Goal: Information Seeking & Learning: Learn about a topic

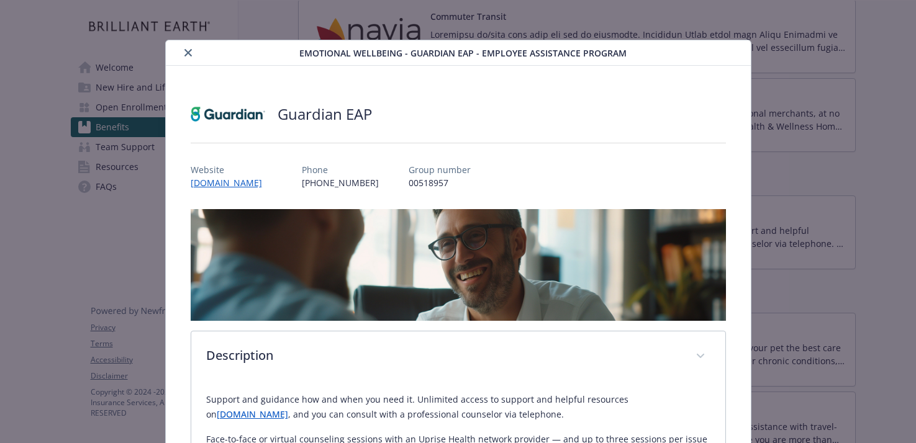
click at [189, 57] on button "close" at bounding box center [188, 52] width 15 height 15
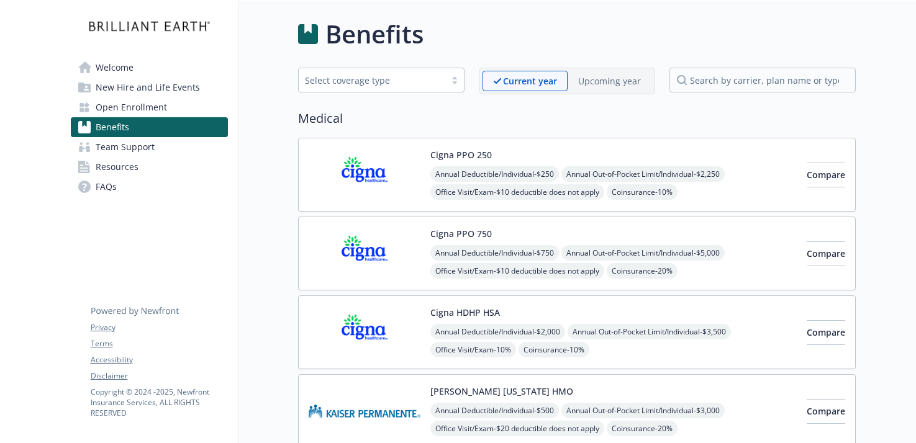
click at [128, 147] on span "Team Support" at bounding box center [125, 147] width 59 height 20
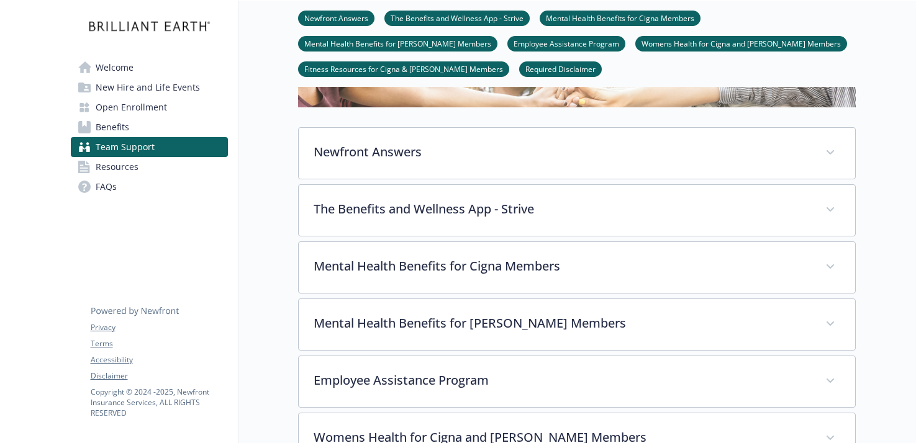
scroll to position [164, 0]
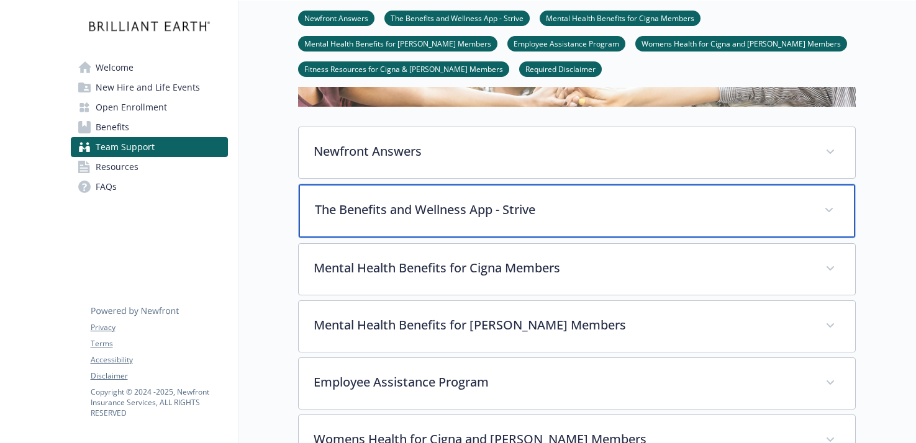
click at [518, 214] on p "The Benefits and Wellness App - Strive" at bounding box center [562, 210] width 494 height 19
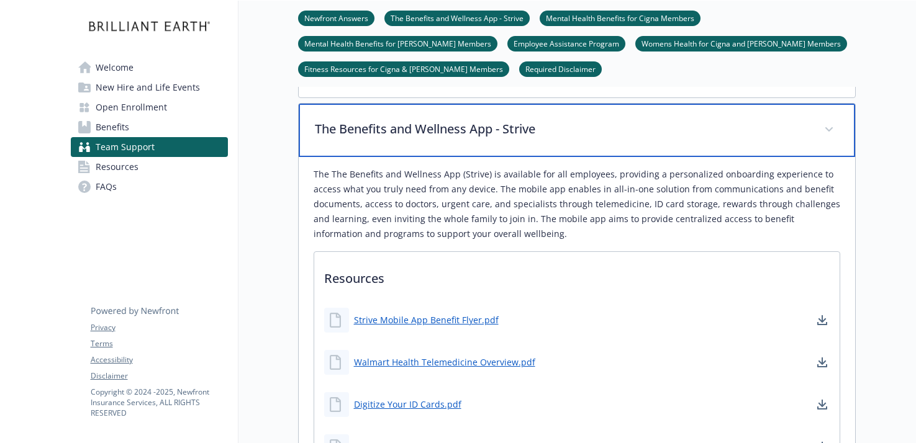
scroll to position [245, 0]
click at [466, 126] on p "The Benefits and Wellness App - Strive" at bounding box center [562, 128] width 494 height 19
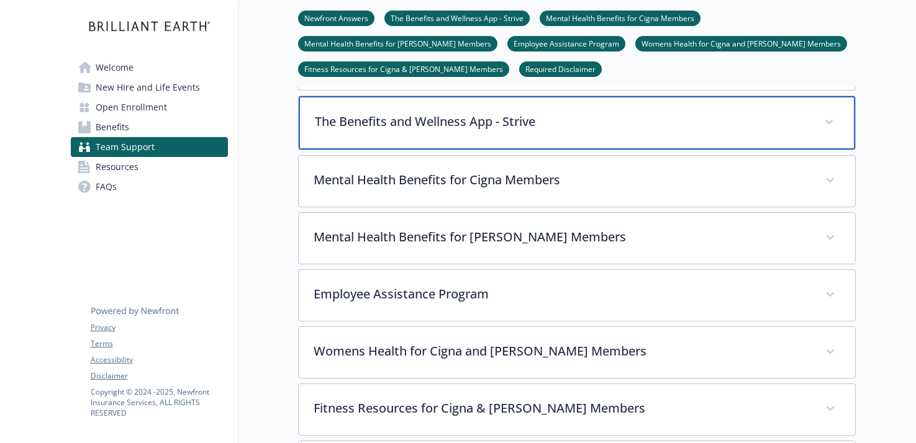
scroll to position [317, 0]
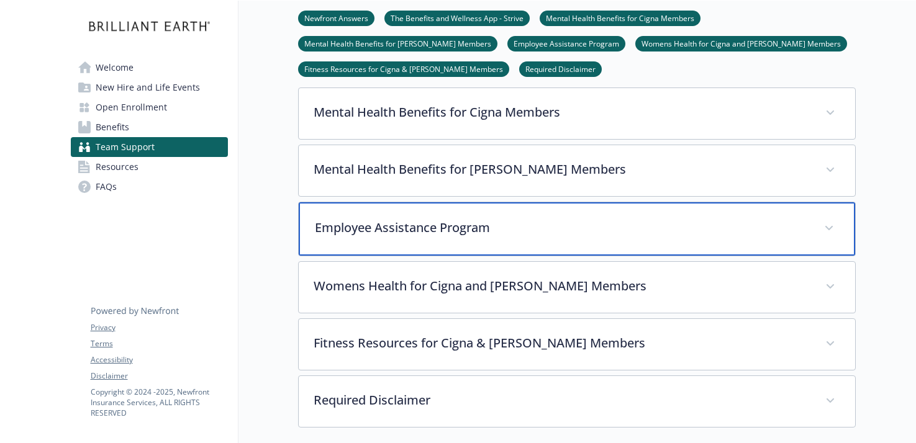
click at [481, 214] on div "Employee Assistance Program" at bounding box center [577, 228] width 556 height 53
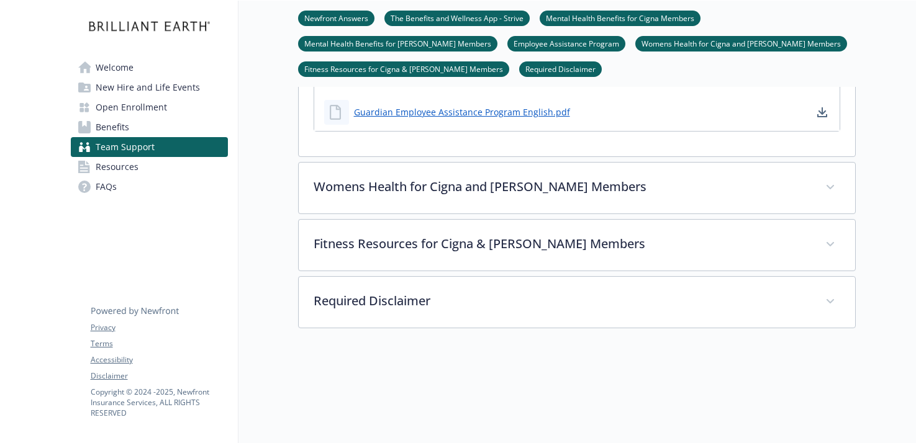
scroll to position [857, 0]
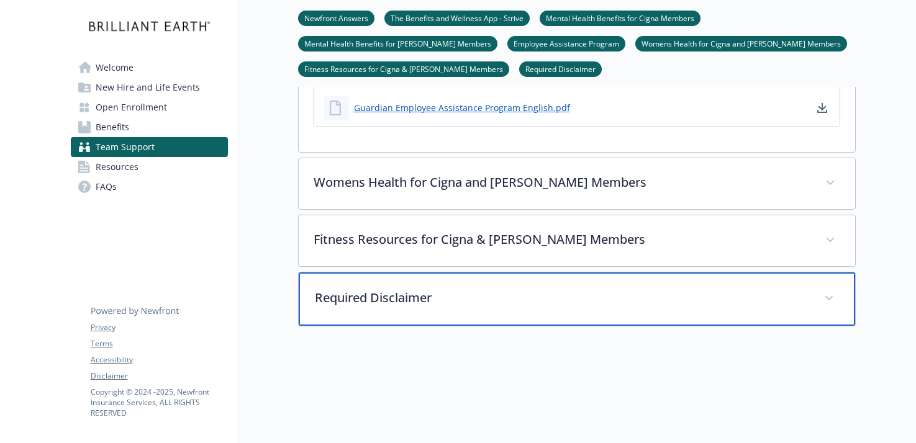
click at [454, 310] on div "Required Disclaimer" at bounding box center [577, 299] width 556 height 53
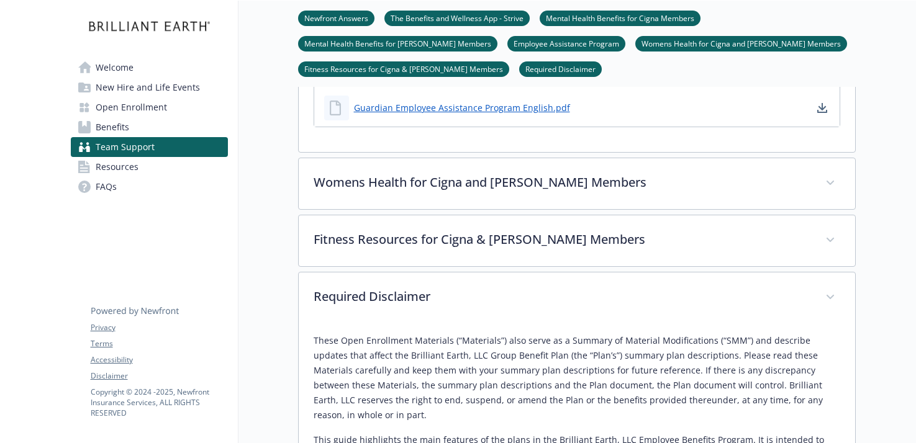
click at [119, 166] on span "Resources" at bounding box center [117, 167] width 43 height 20
